Goal: Task Accomplishment & Management: Use online tool/utility

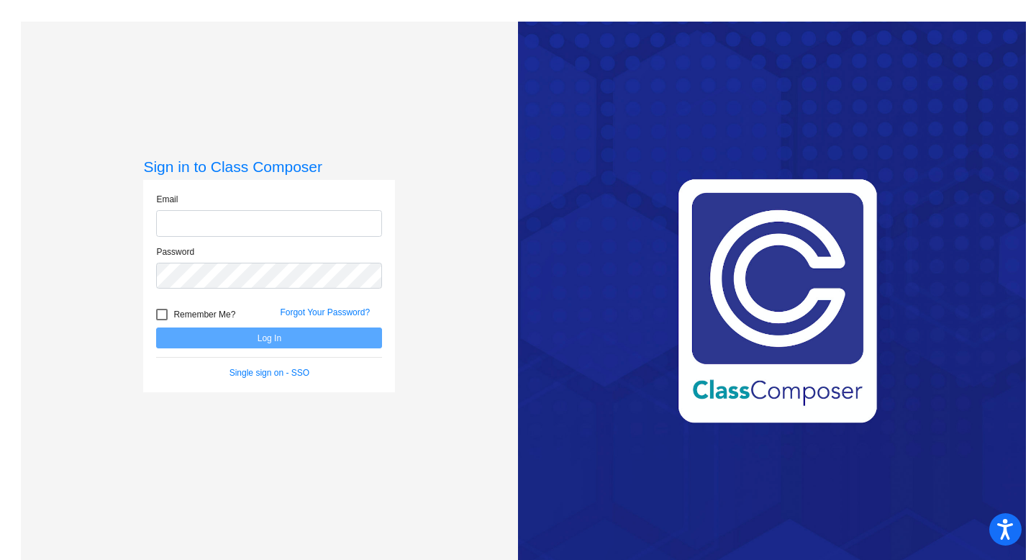
type input "[EMAIL_ADDRESS][DOMAIN_NAME]"
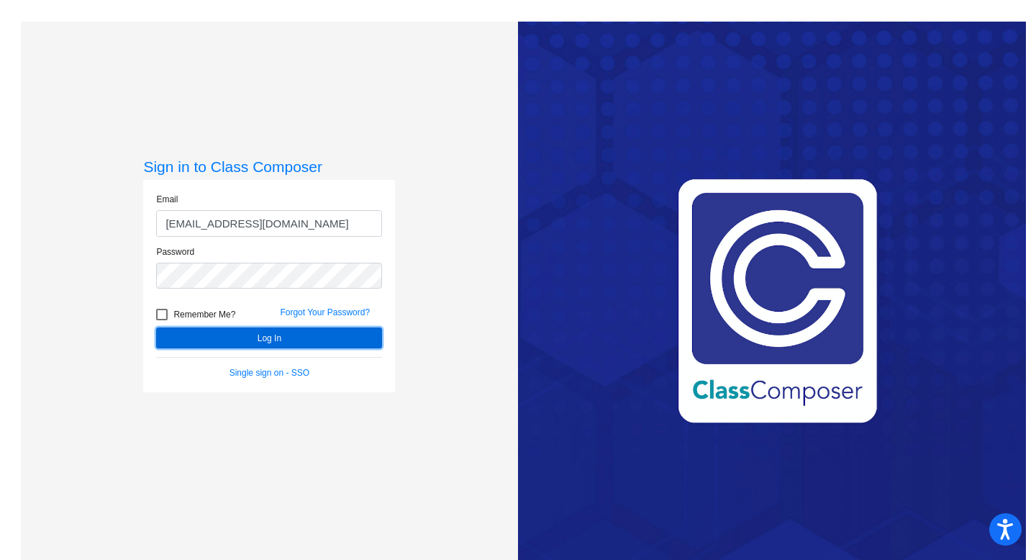
click at [263, 340] on button "Log In" at bounding box center [269, 337] width 226 height 21
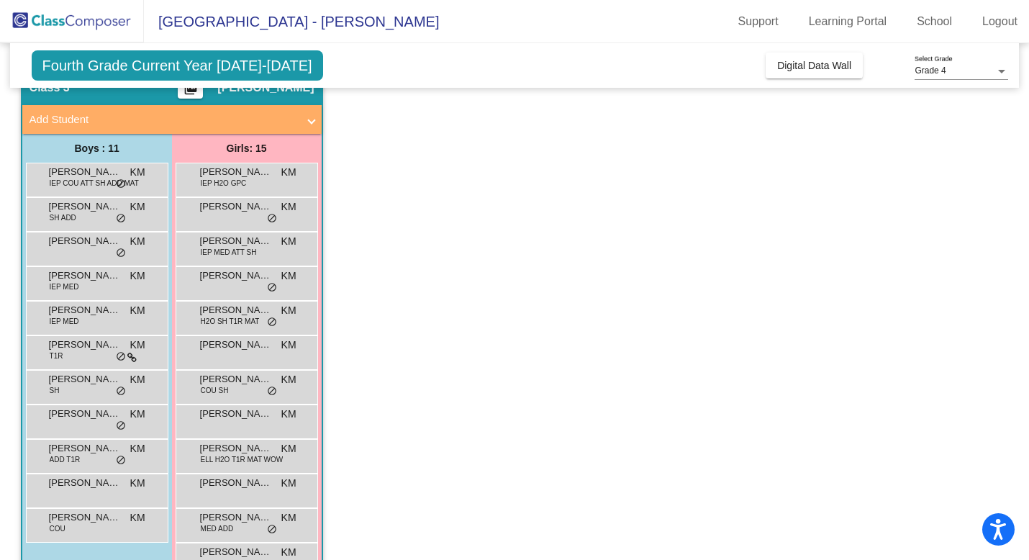
scroll to position [71, 0]
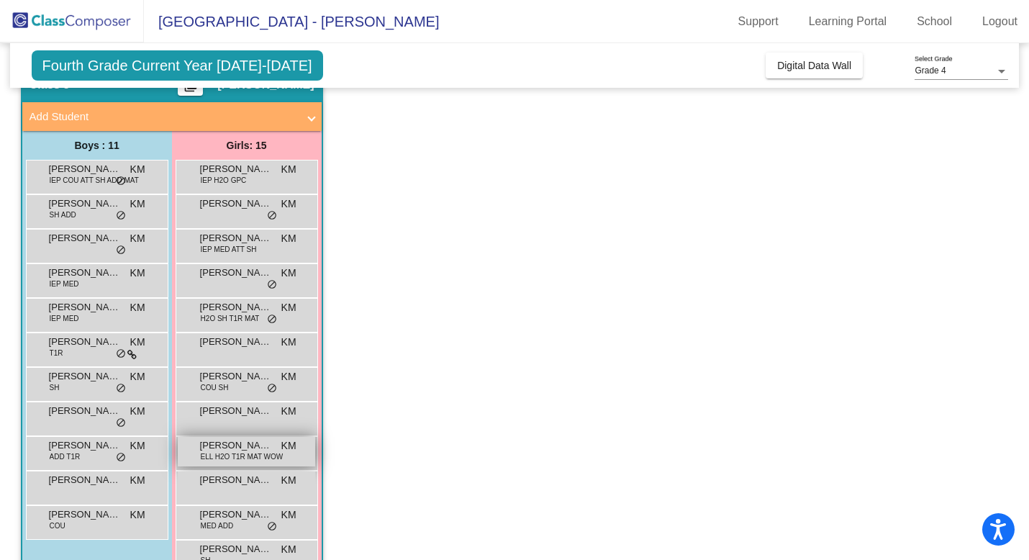
click at [241, 457] on span "ELL H2O T1R MAT WOW" at bounding box center [242, 456] width 83 height 11
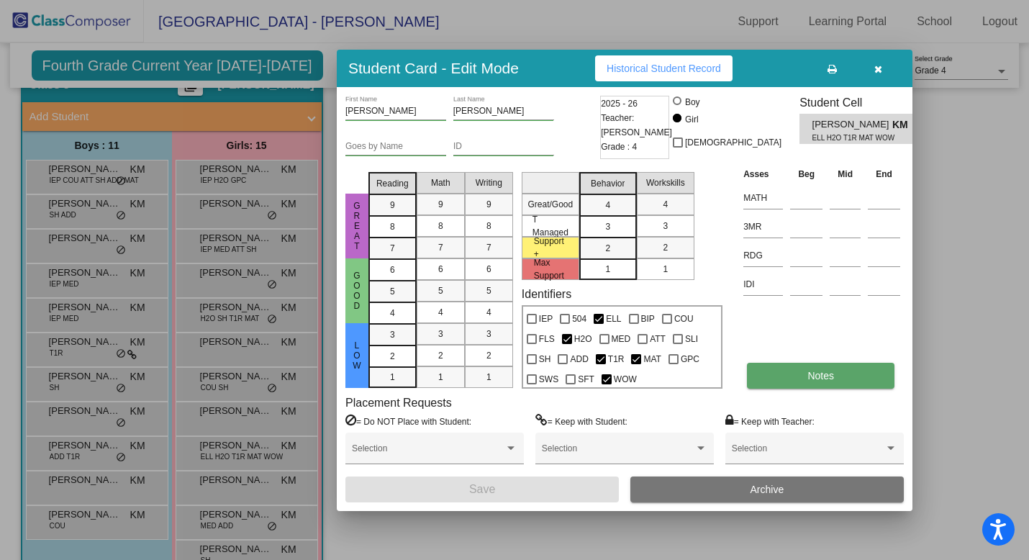
click at [778, 378] on button "Notes" at bounding box center [820, 376] width 147 height 26
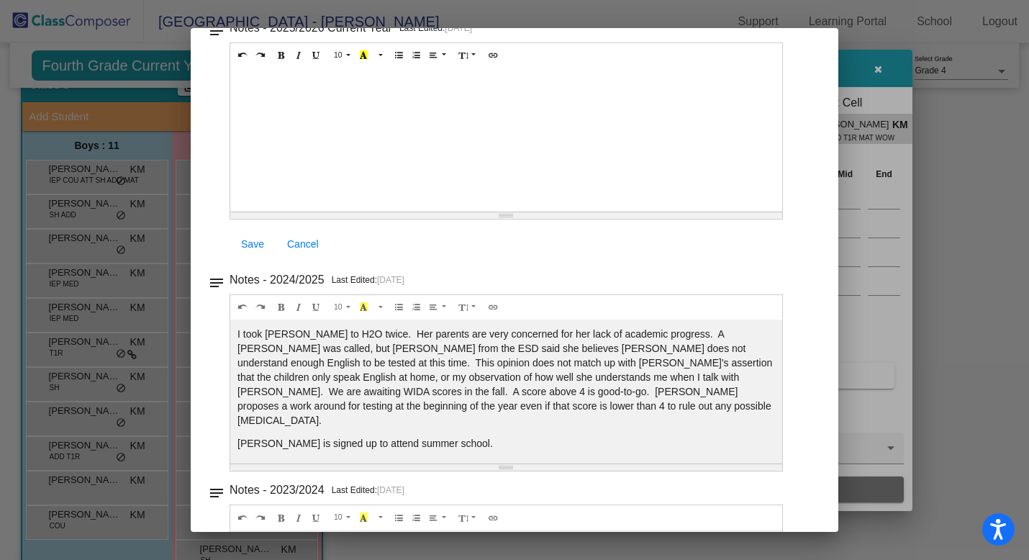
scroll to position [286, 0]
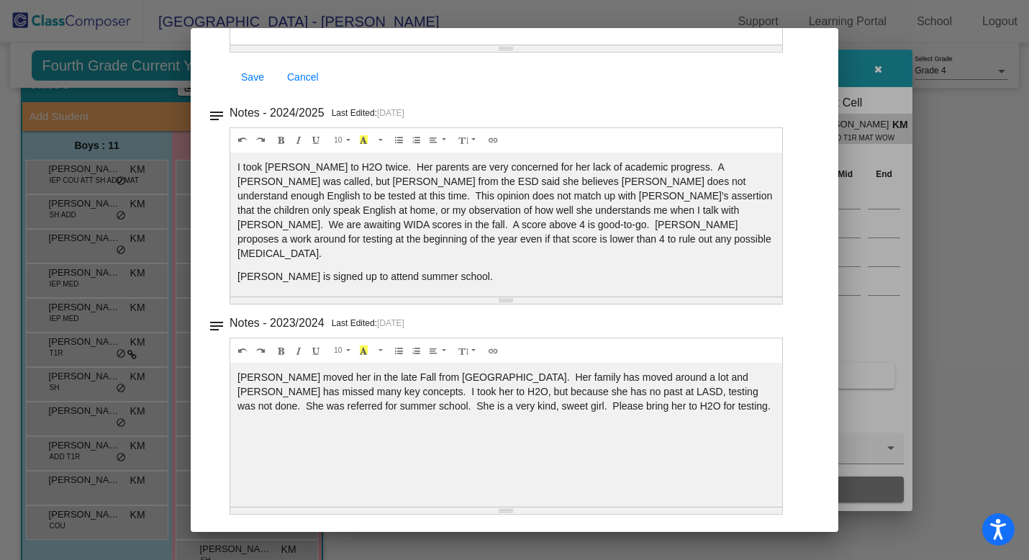
click at [852, 70] on div at bounding box center [514, 280] width 1029 height 560
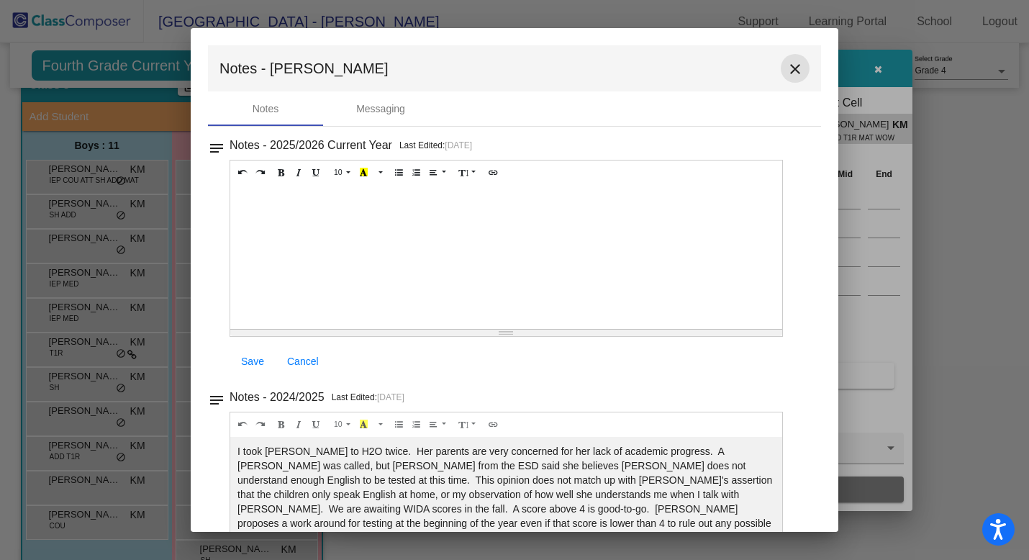
click at [791, 71] on mat-icon "close" at bounding box center [794, 68] width 17 height 17
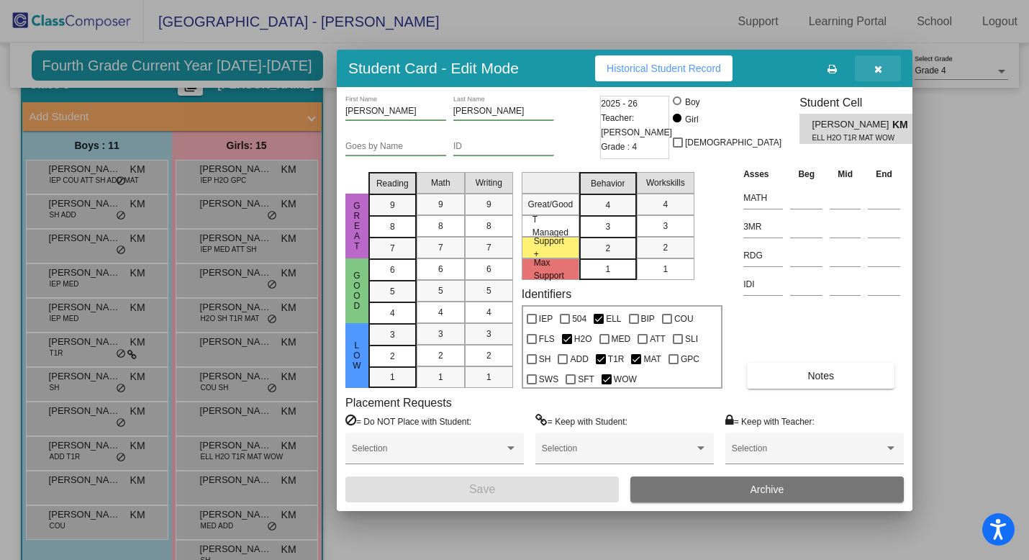
click at [880, 69] on icon "button" at bounding box center [878, 69] width 8 height 10
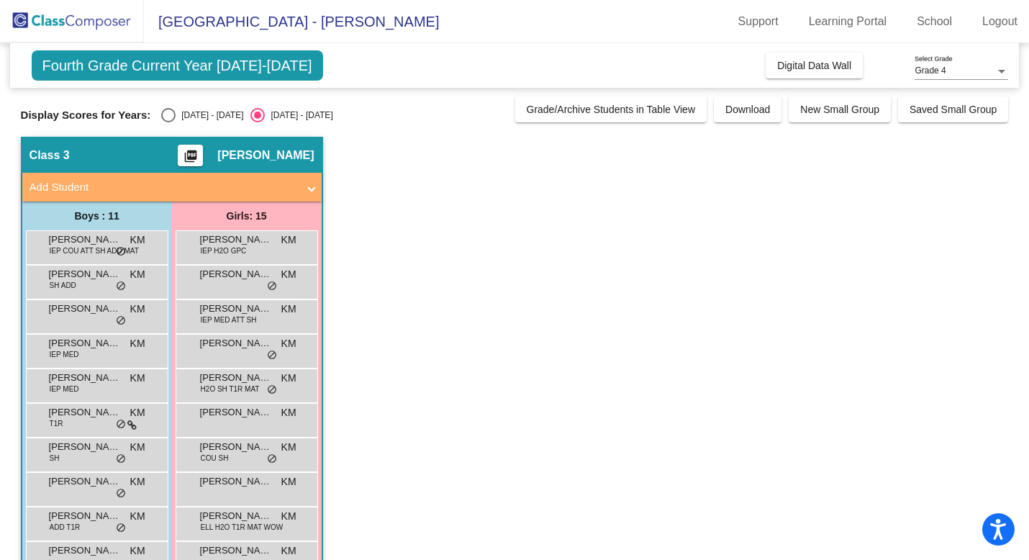
click at [164, 119] on div "Select an option" at bounding box center [168, 115] width 14 height 14
click at [168, 122] on input "[DATE] - [DATE]" at bounding box center [168, 122] width 1 height 1
radio input "true"
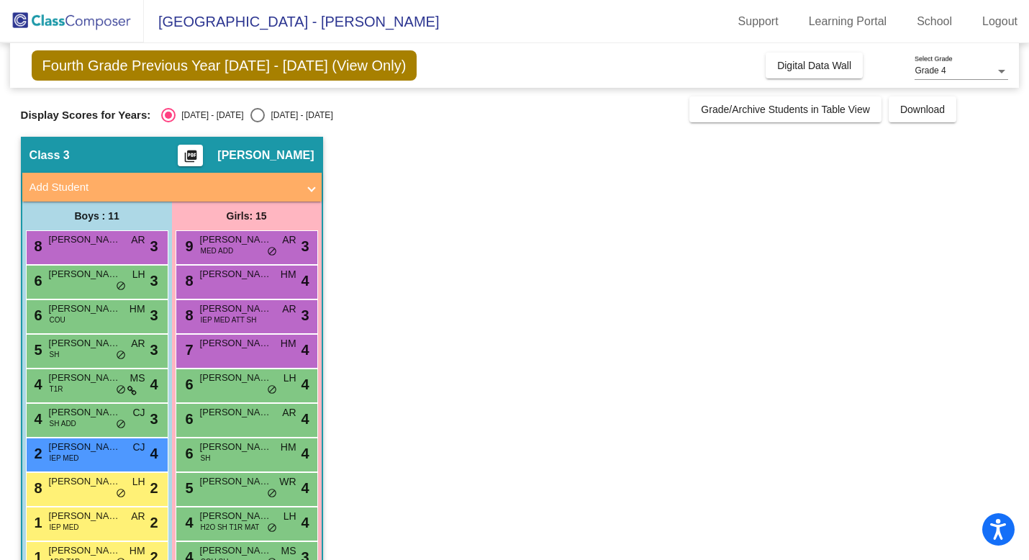
click at [250, 118] on div "Select an option" at bounding box center [257, 115] width 14 height 14
click at [257, 122] on input "[DATE] - [DATE]" at bounding box center [257, 122] width 1 height 1
radio input "true"
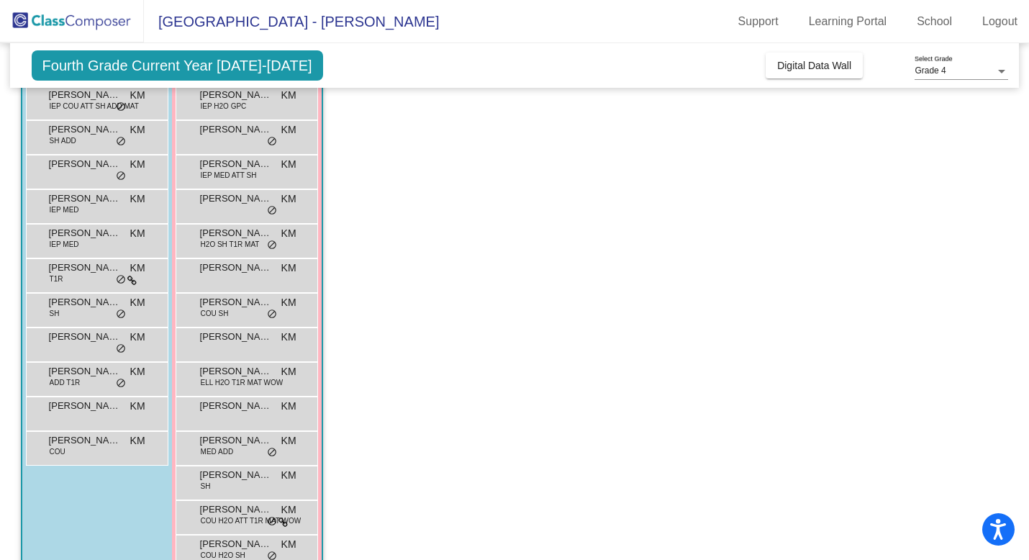
scroll to position [212, 0]
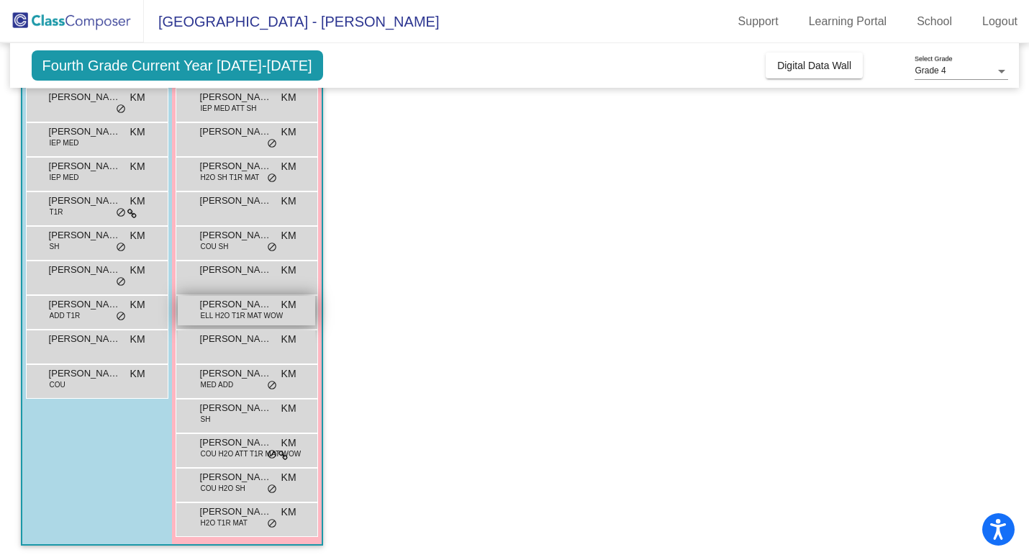
click at [246, 306] on span "[PERSON_NAME]" at bounding box center [236, 304] width 72 height 14
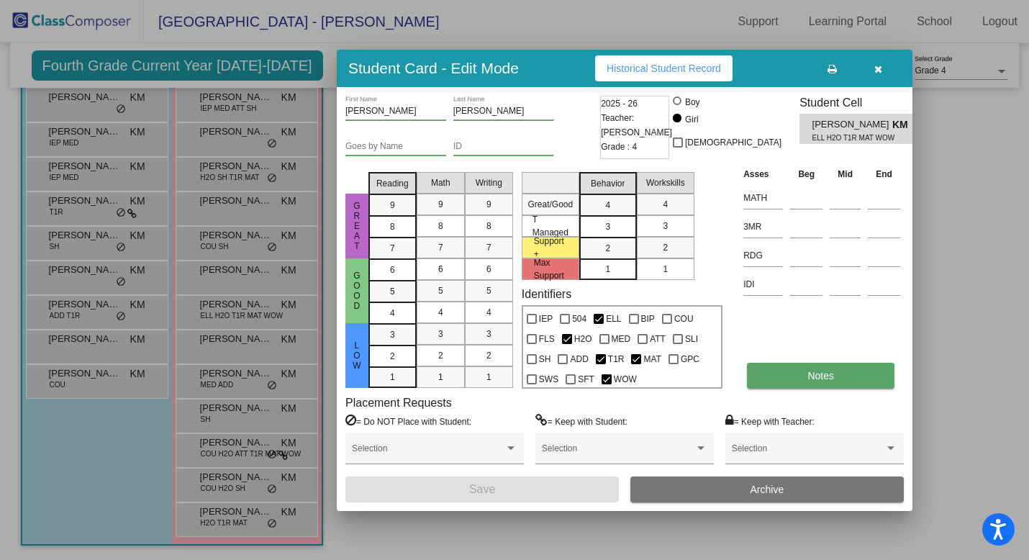
click at [796, 374] on button "Notes" at bounding box center [820, 376] width 147 height 26
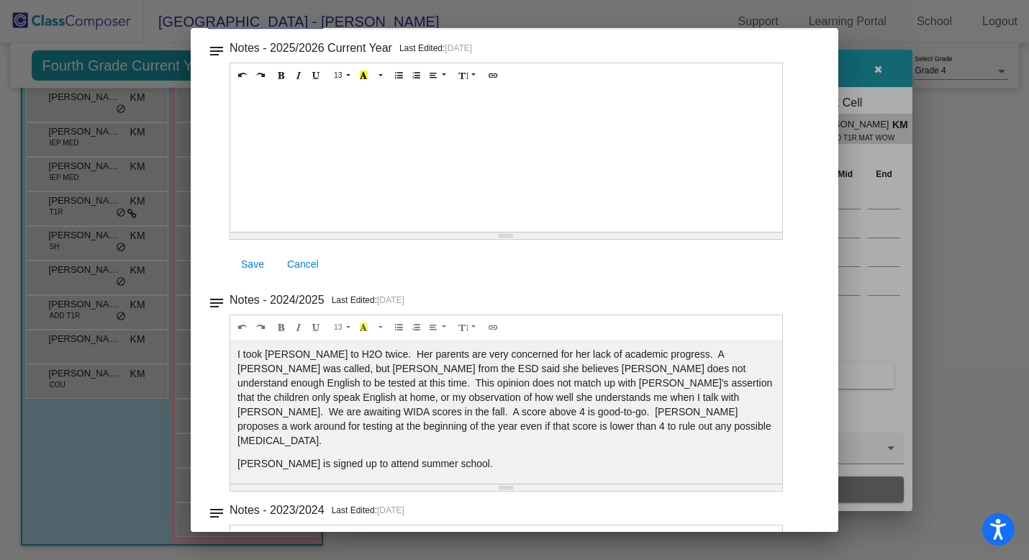
scroll to position [100, 0]
